Goal: Task Accomplishment & Management: Use online tool/utility

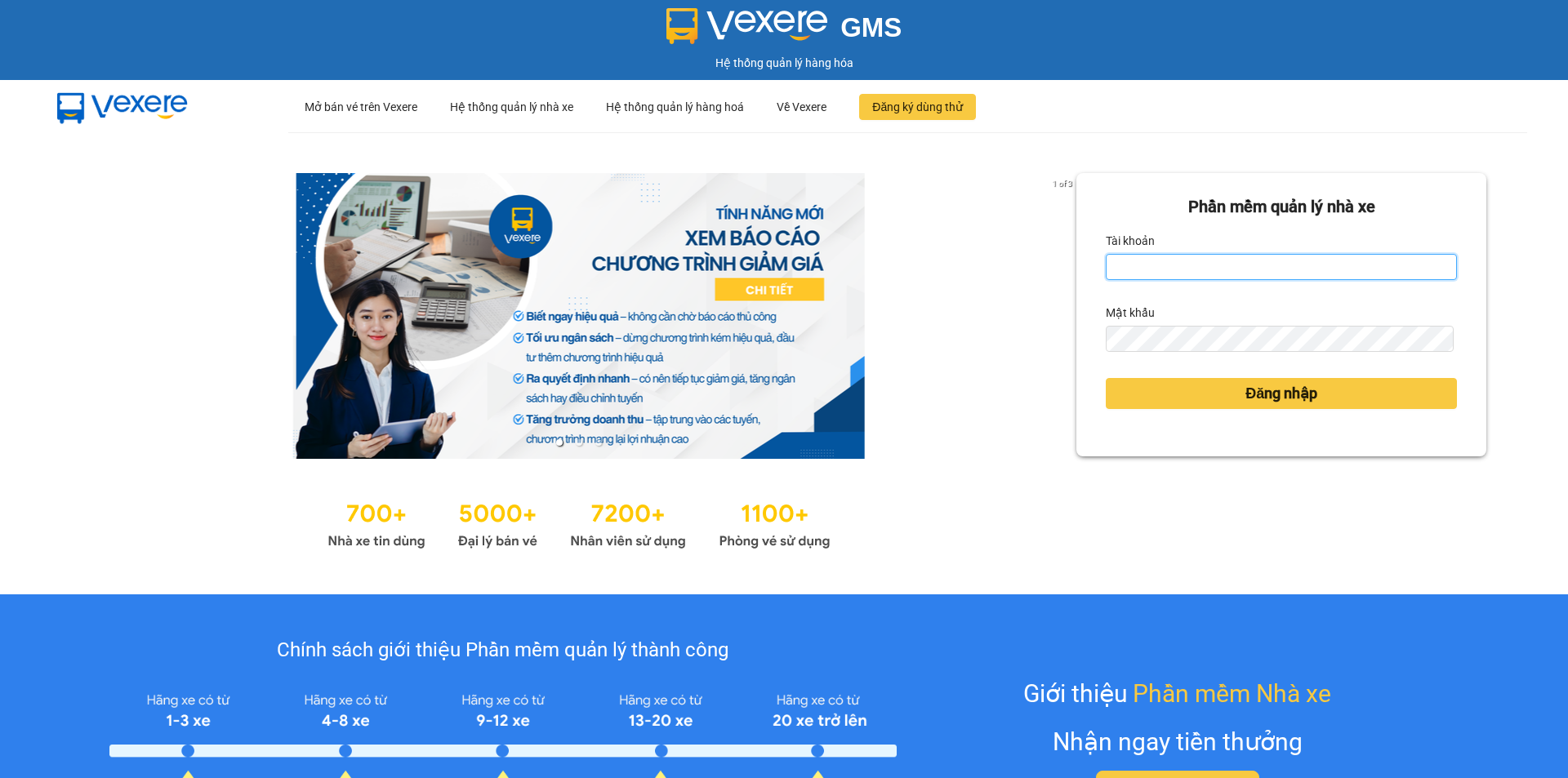
click at [1126, 260] on input "Tài khoản" at bounding box center [1281, 267] width 351 height 27
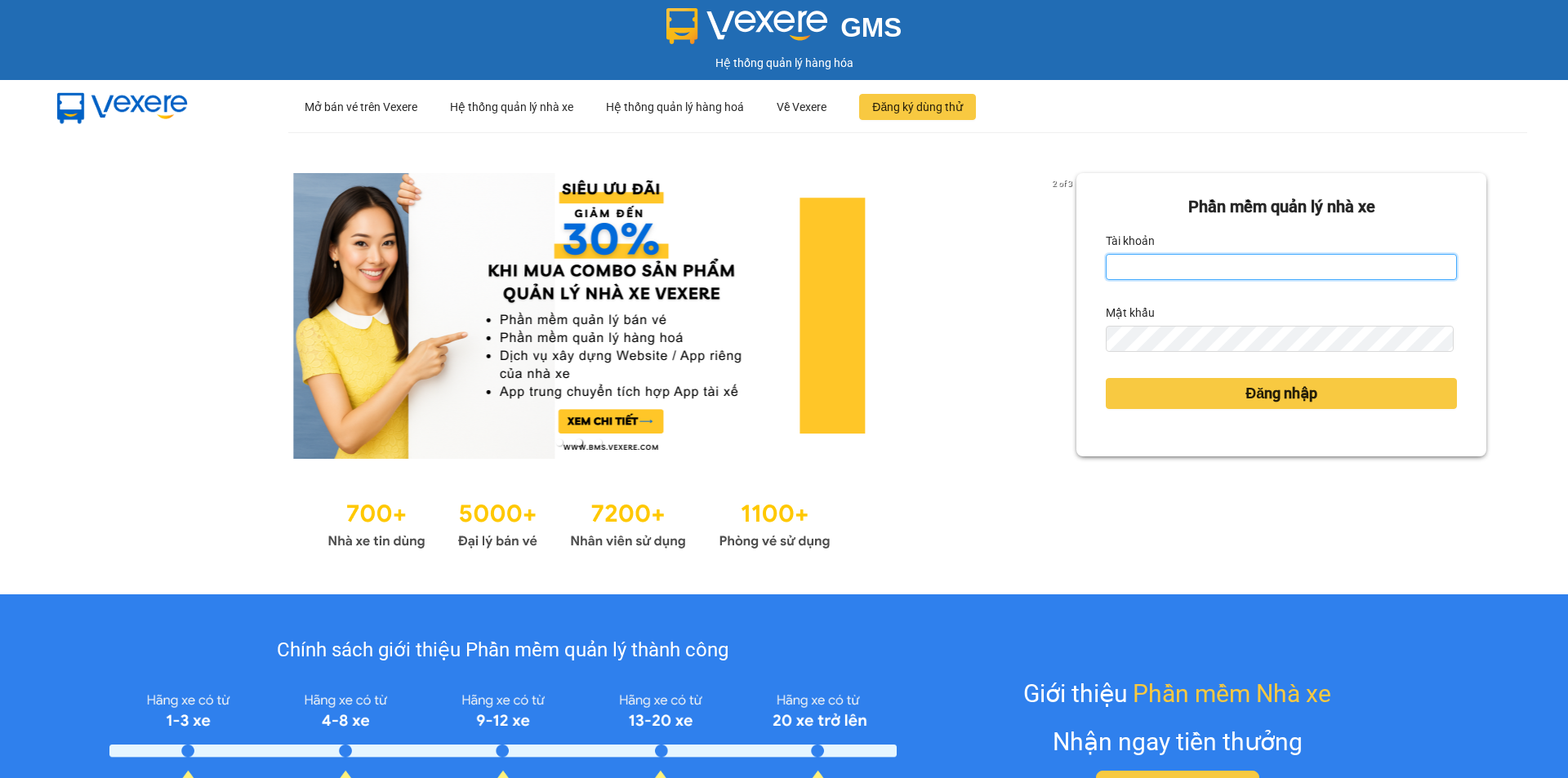
type input "nghia.minhtam"
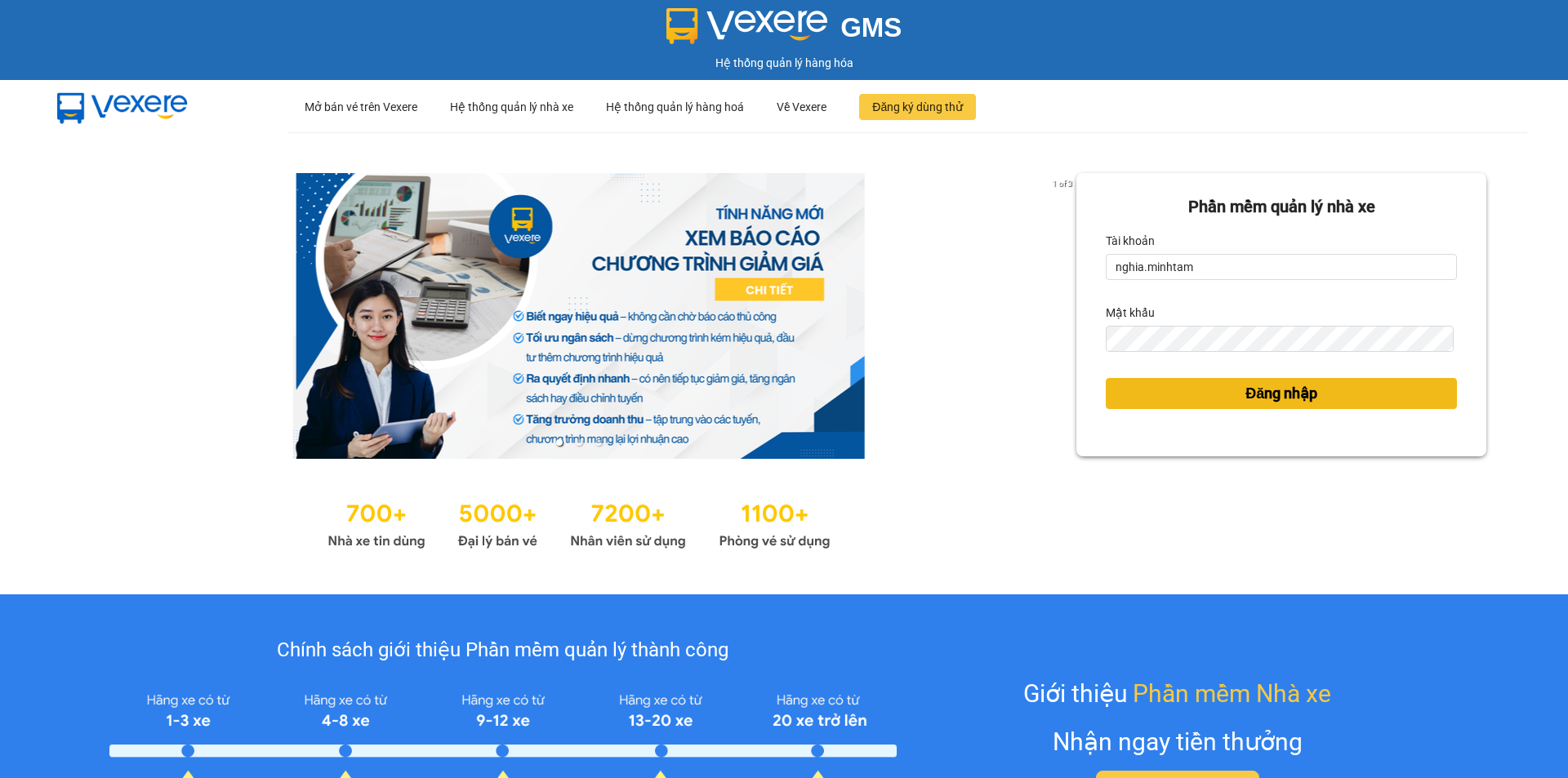
click at [1212, 389] on button "Đăng nhập" at bounding box center [1281, 393] width 351 height 31
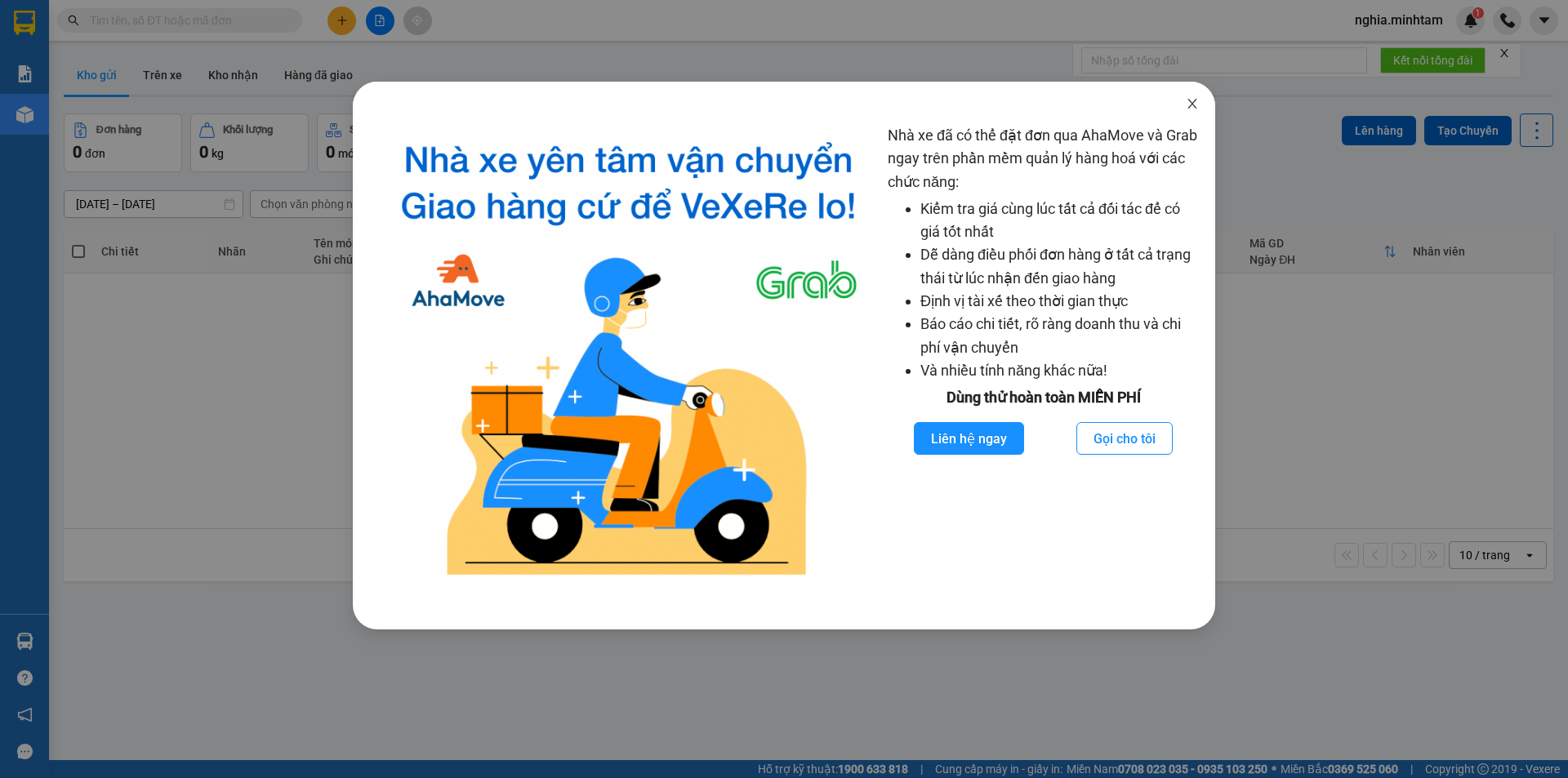
click at [1192, 109] on icon "close" at bounding box center [1193, 104] width 13 height 13
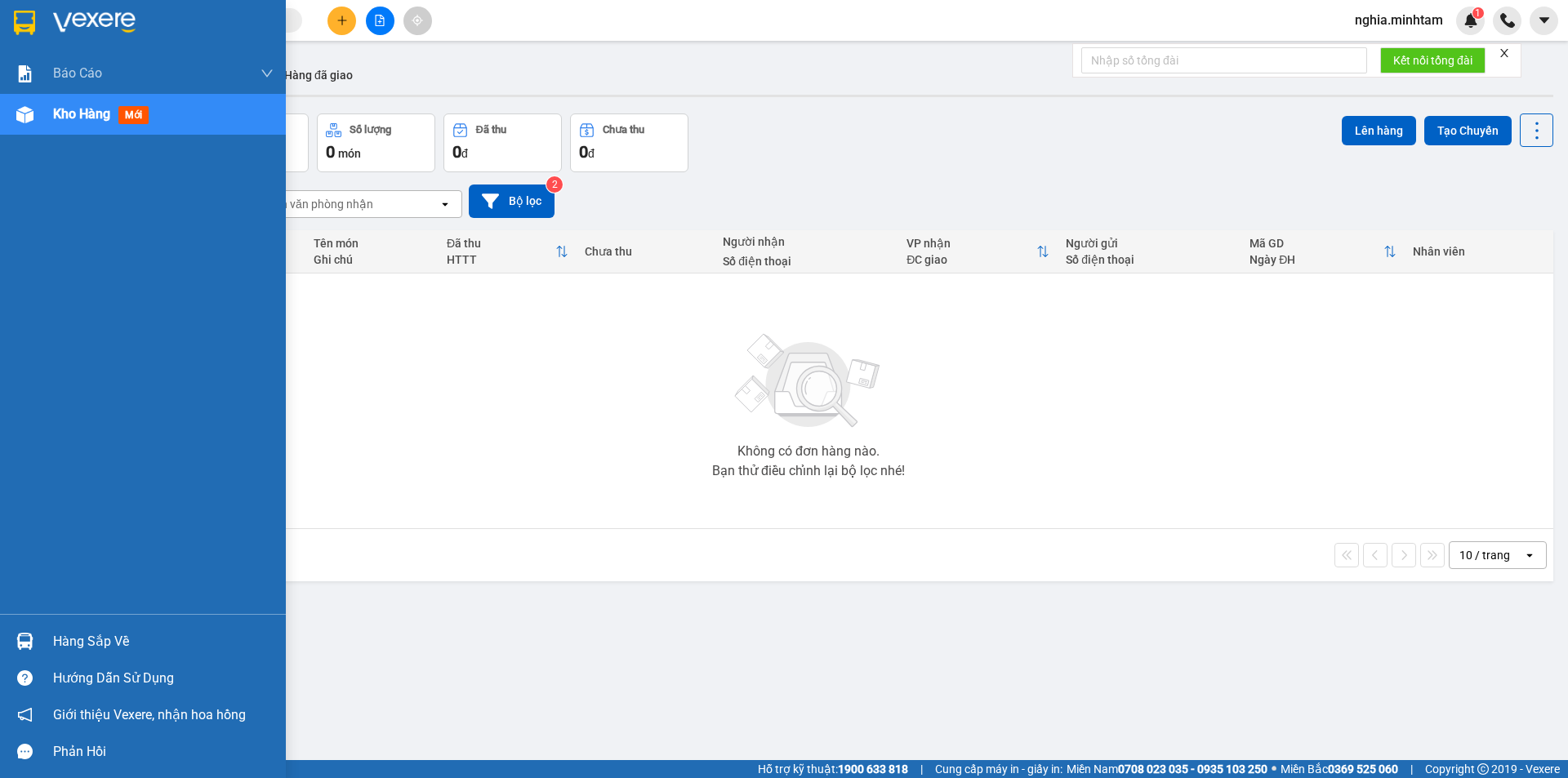
click at [76, 635] on div "Hàng sắp về" at bounding box center [163, 642] width 220 height 25
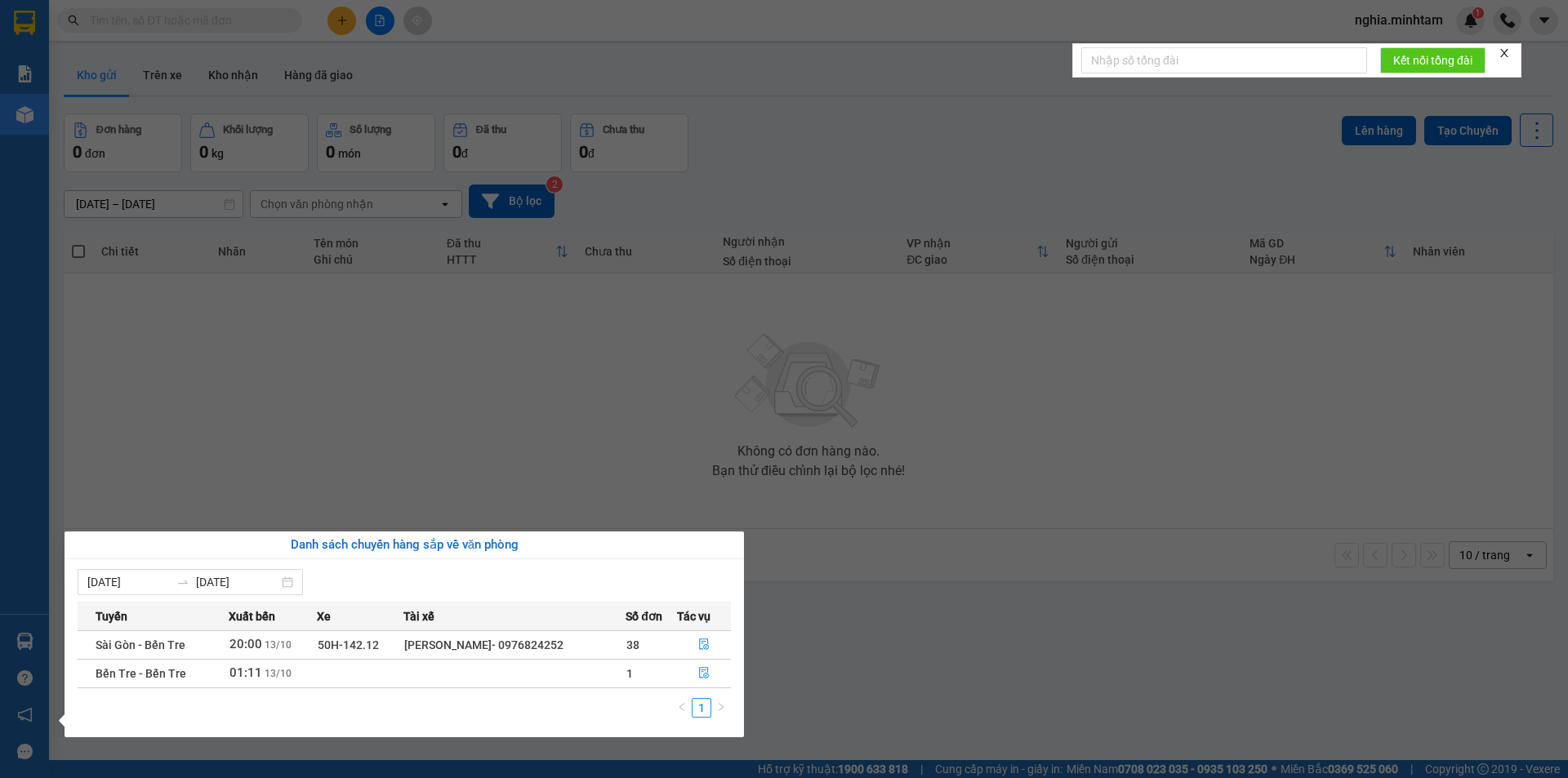
click at [544, 663] on td at bounding box center [515, 673] width 222 height 28
click at [707, 670] on icon "file-done" at bounding box center [704, 674] width 10 height 12
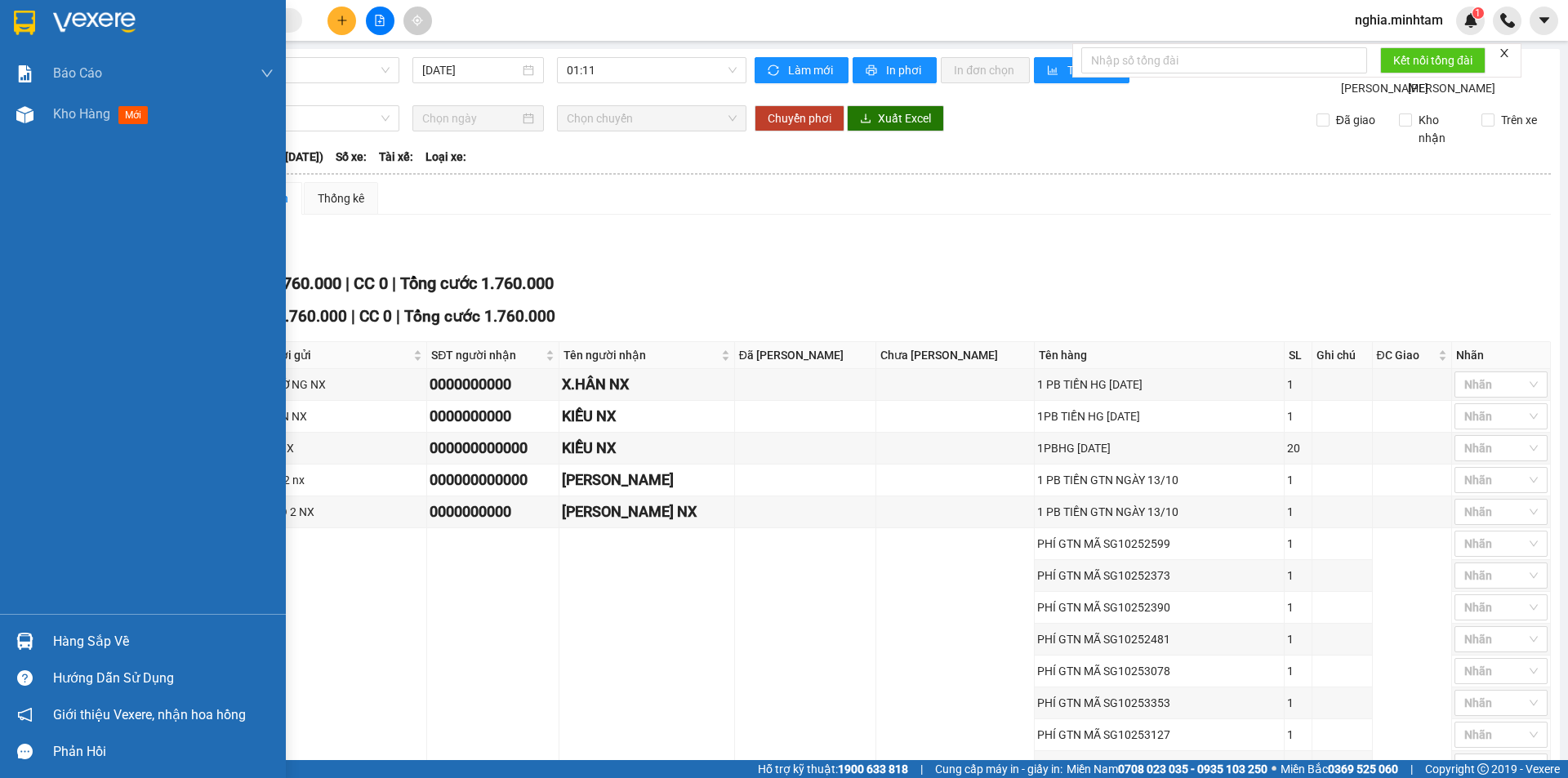
click at [104, 635] on div "Hàng sắp về" at bounding box center [163, 642] width 220 height 25
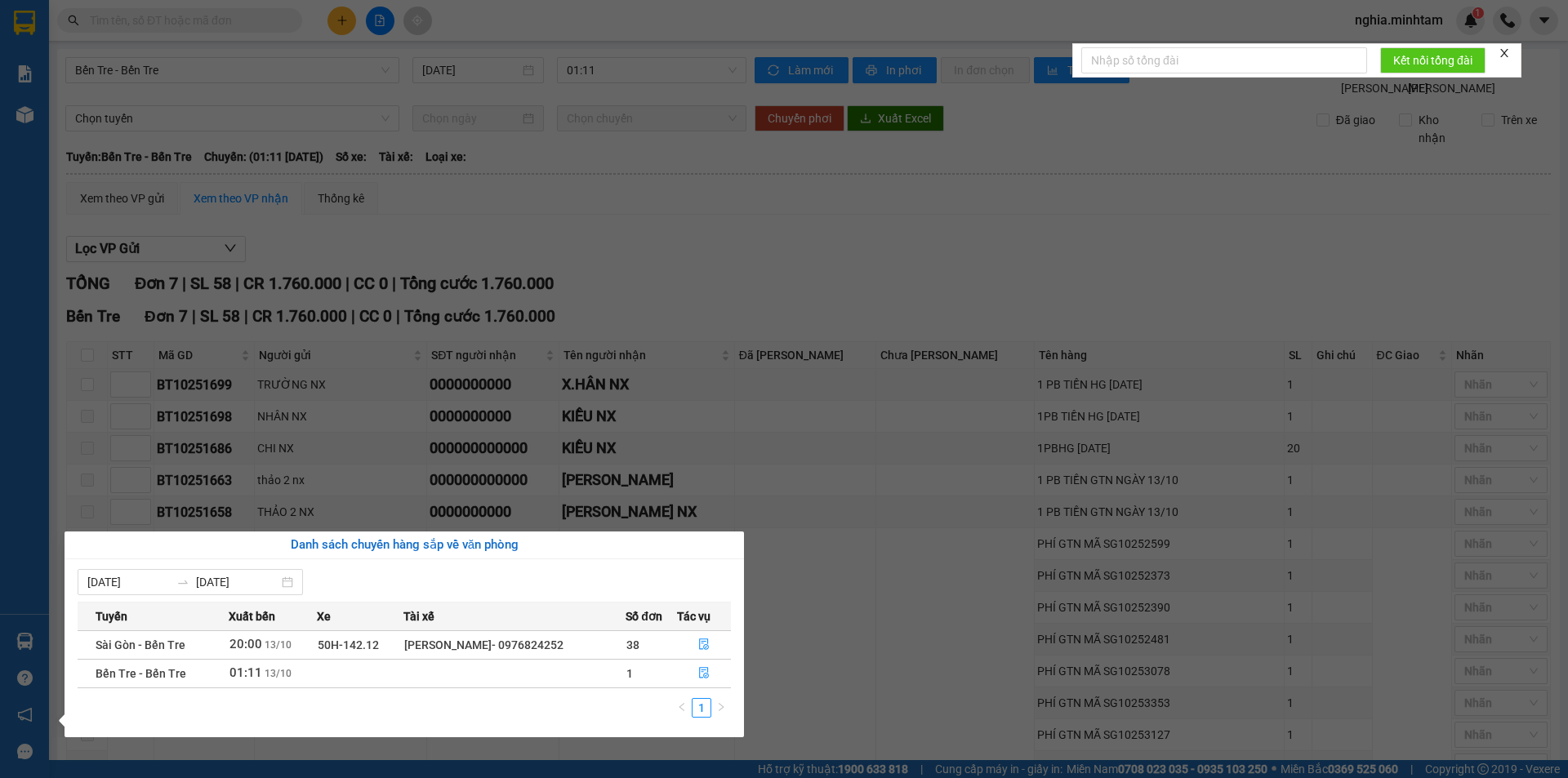
click at [426, 645] on div "[PERSON_NAME]- 0976824252" at bounding box center [515, 645] width 220 height 18
click at [438, 636] on div "[PERSON_NAME]- 0976824252" at bounding box center [515, 645] width 220 height 18
click at [705, 640] on icon "file-done" at bounding box center [704, 645] width 10 height 12
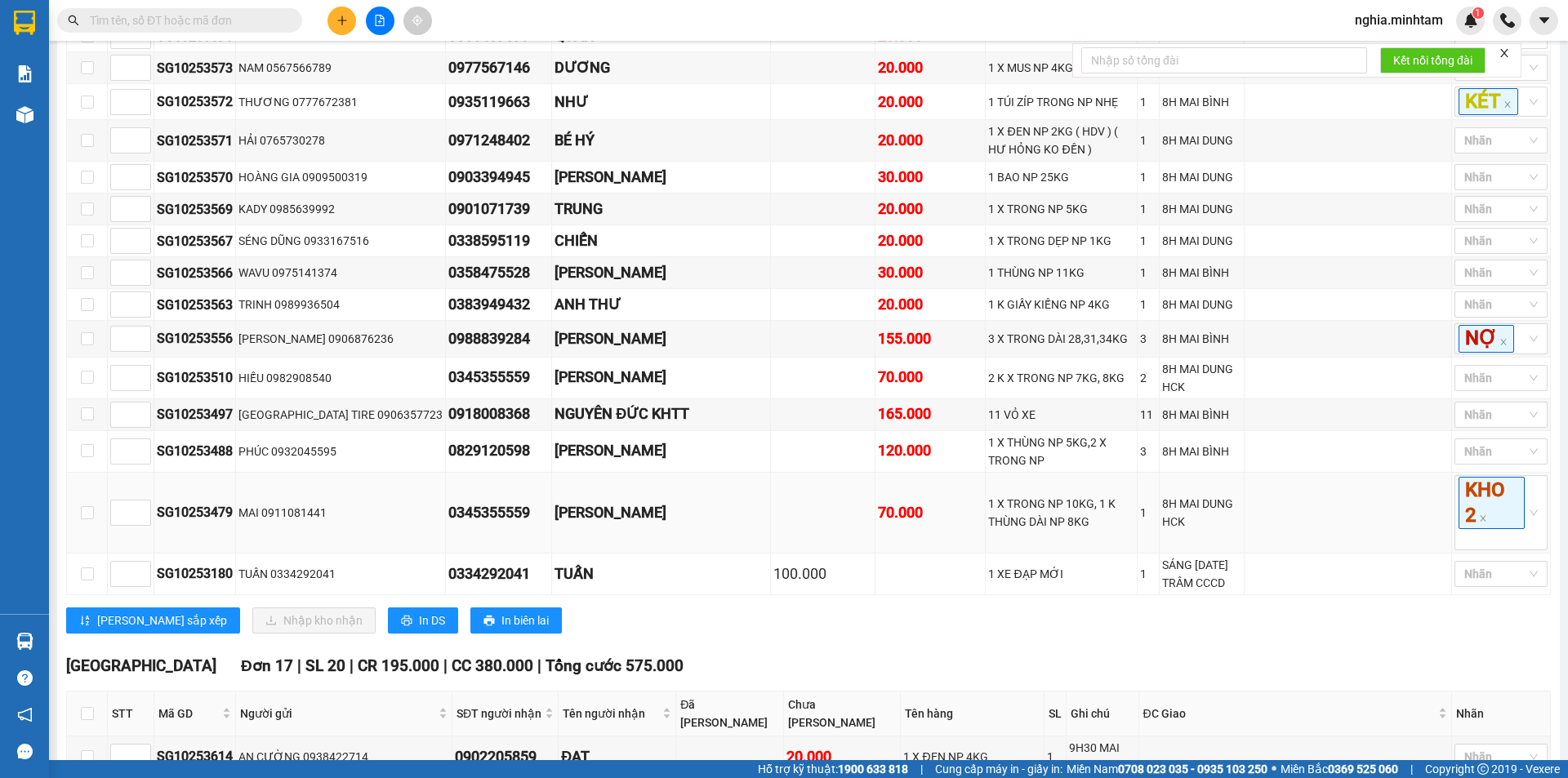
scroll to position [1143, 0]
